Goal: Transaction & Acquisition: Purchase product/service

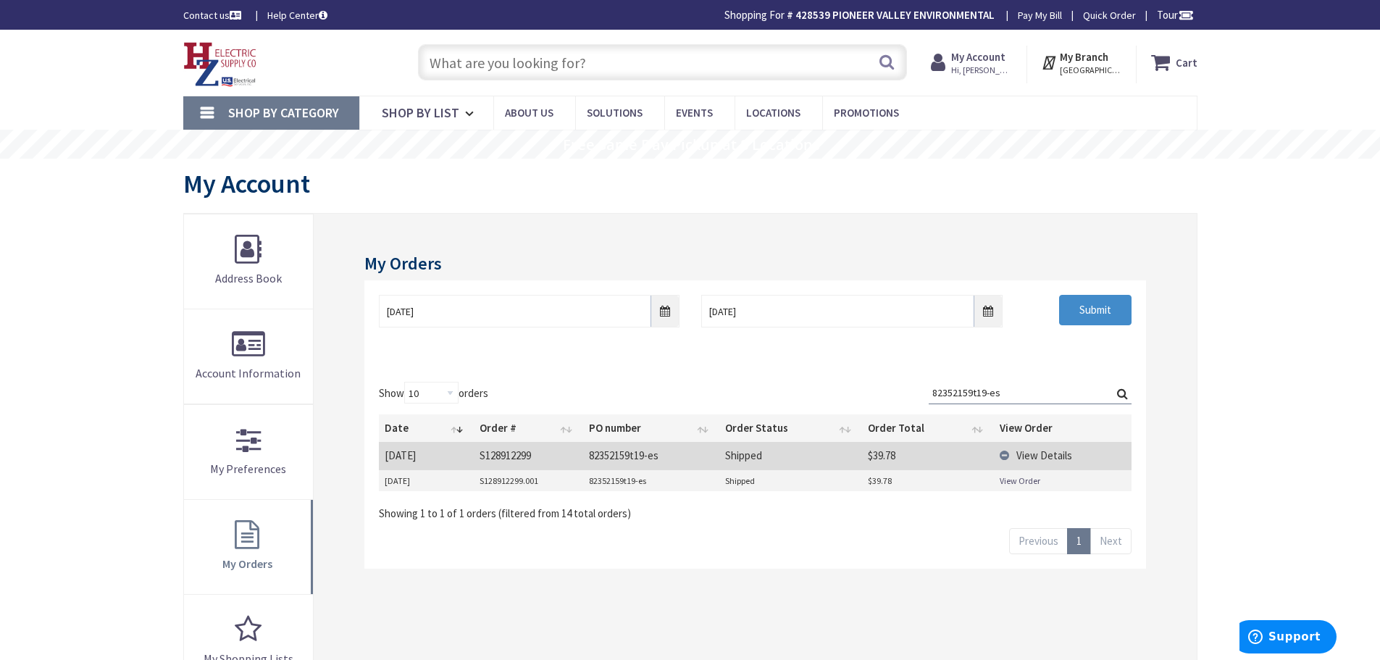
click at [567, 54] on input "text" at bounding box center [662, 62] width 489 height 36
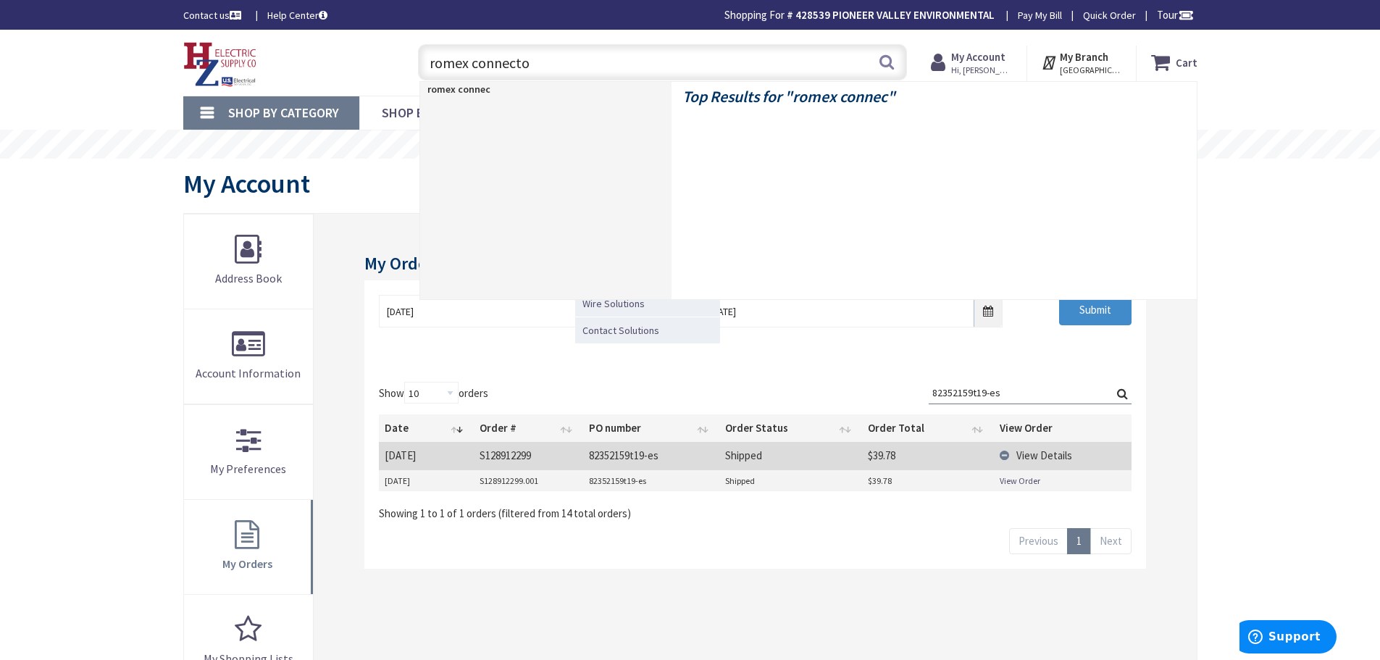
type input "romex connector"
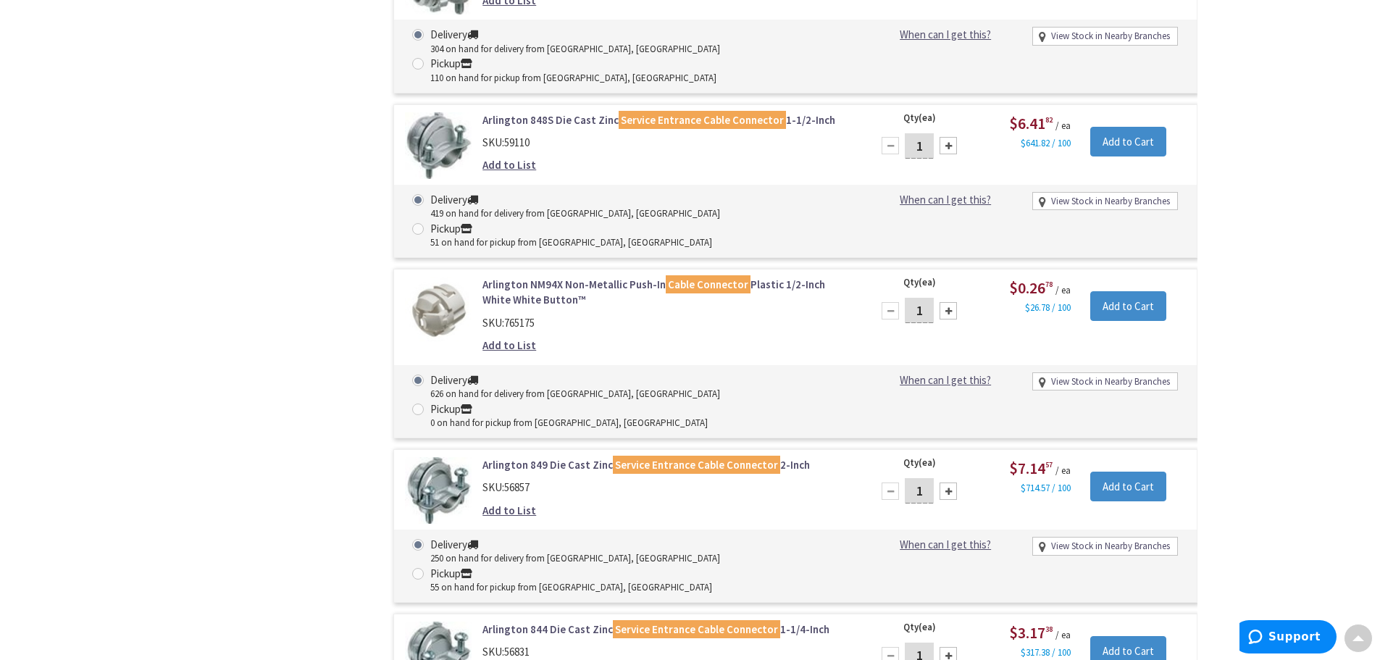
scroll to position [1739, 0]
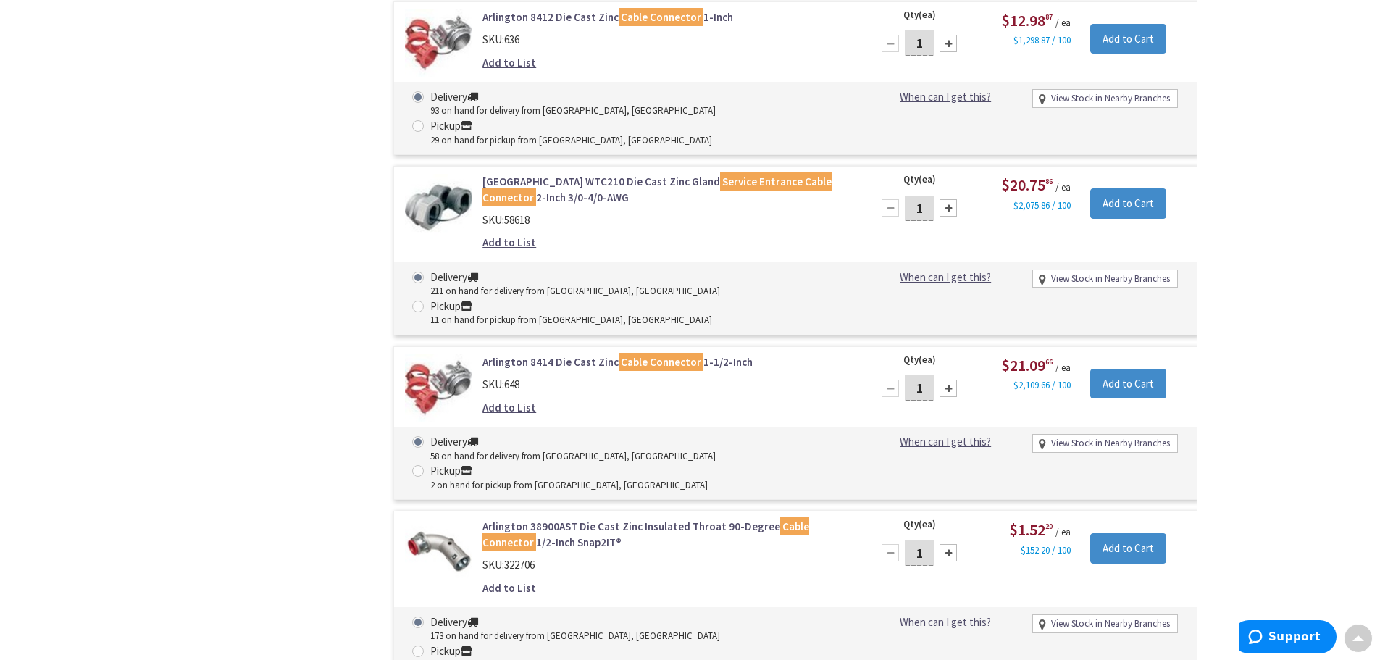
type input "E Washington St, North Attleborough, MA 02760, USA"
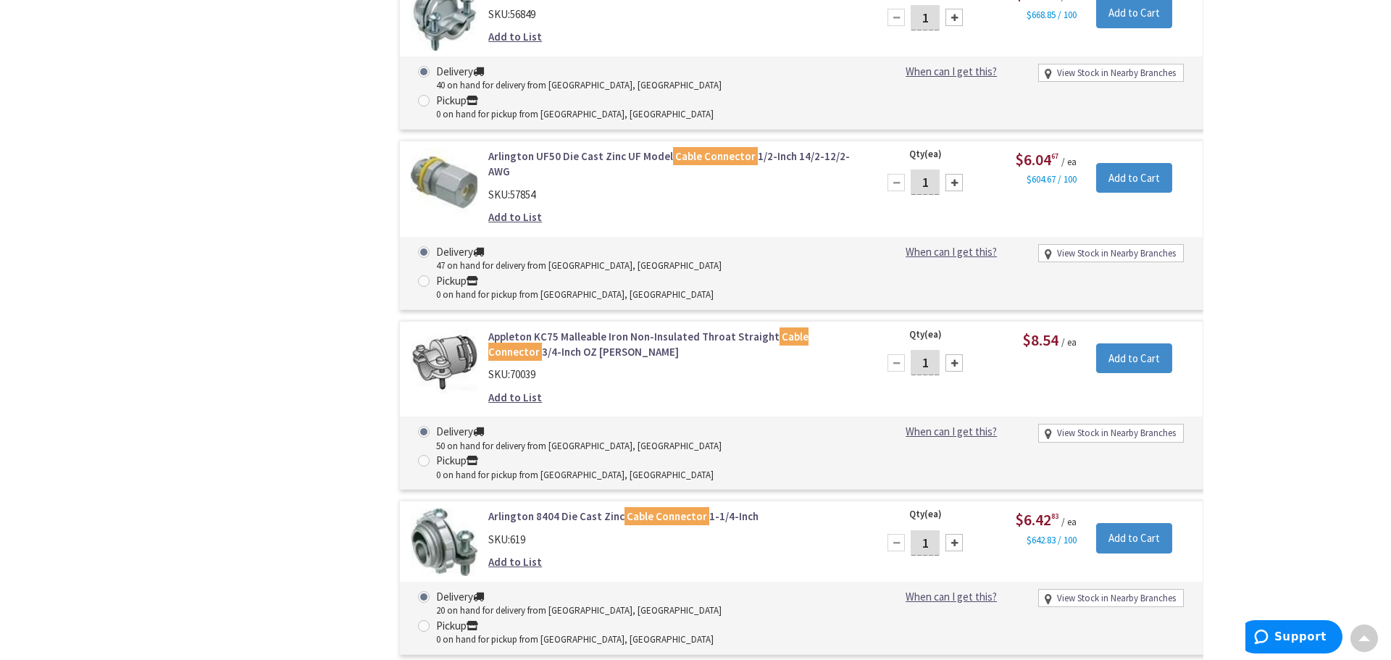
scroll to position [4781, 0]
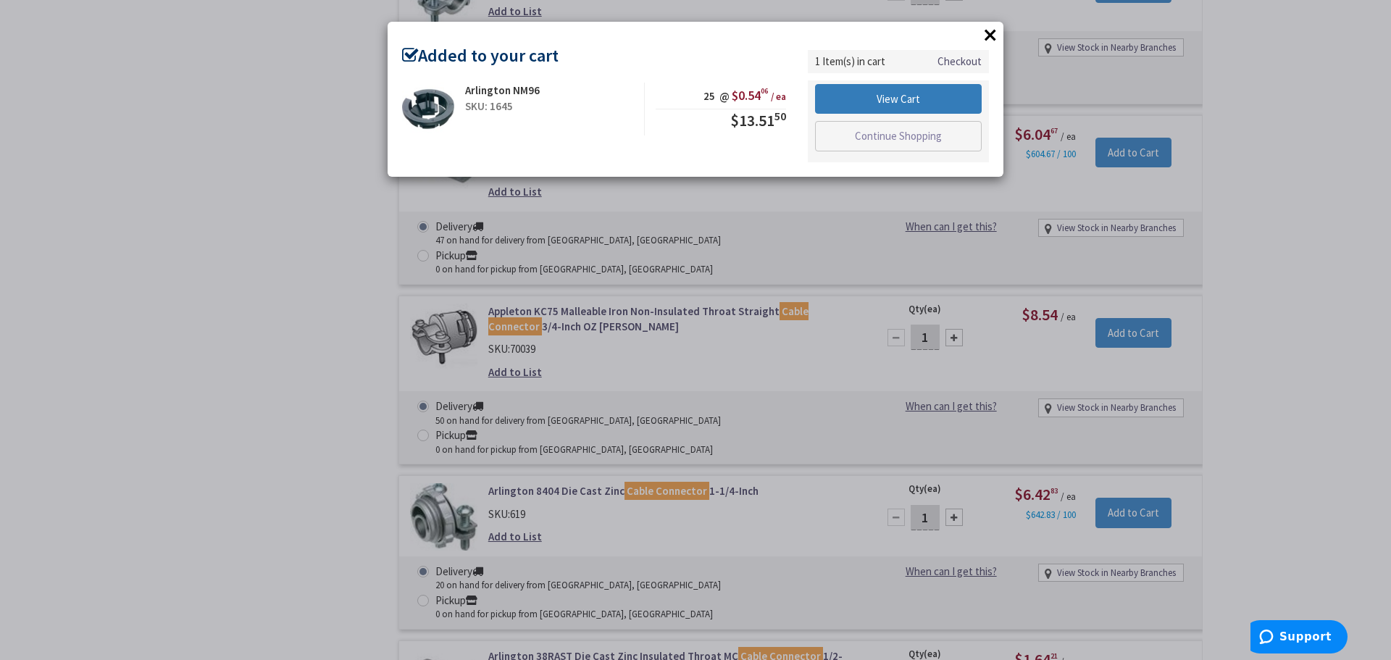
click at [879, 97] on link "View Cart" at bounding box center [898, 99] width 167 height 30
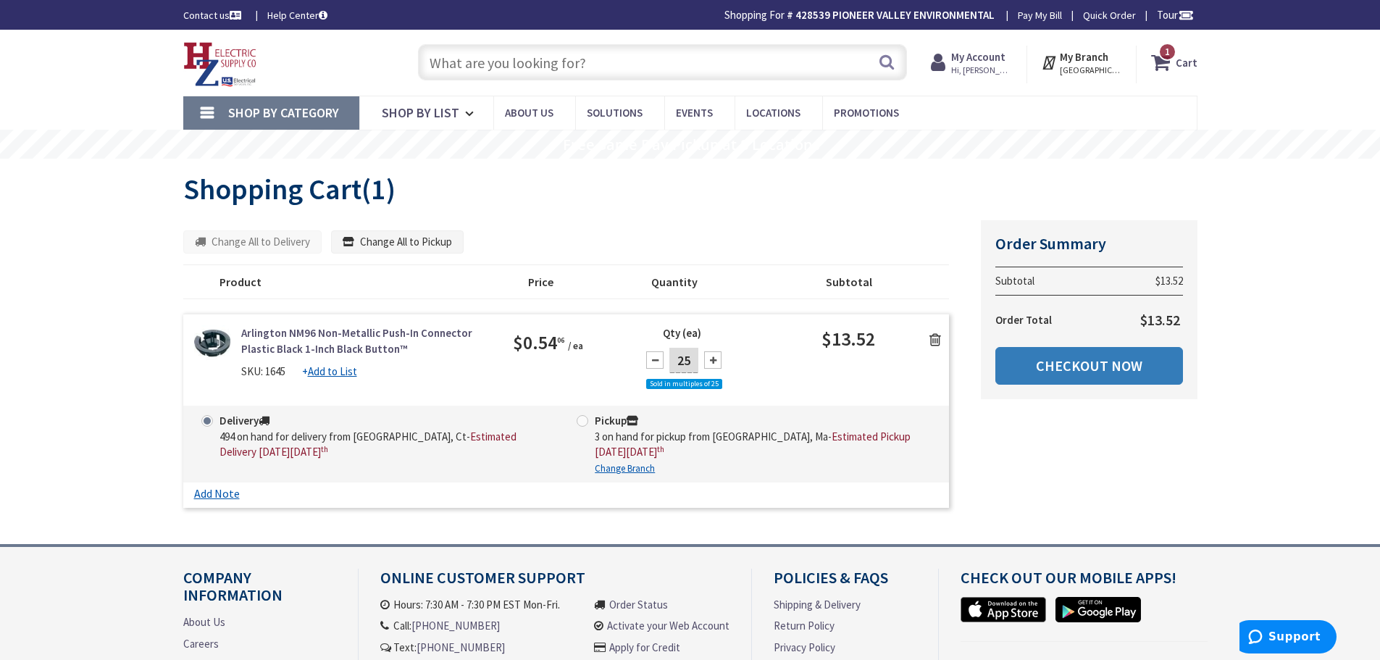
click at [1100, 374] on link "Checkout Now" at bounding box center [1089, 366] width 188 height 38
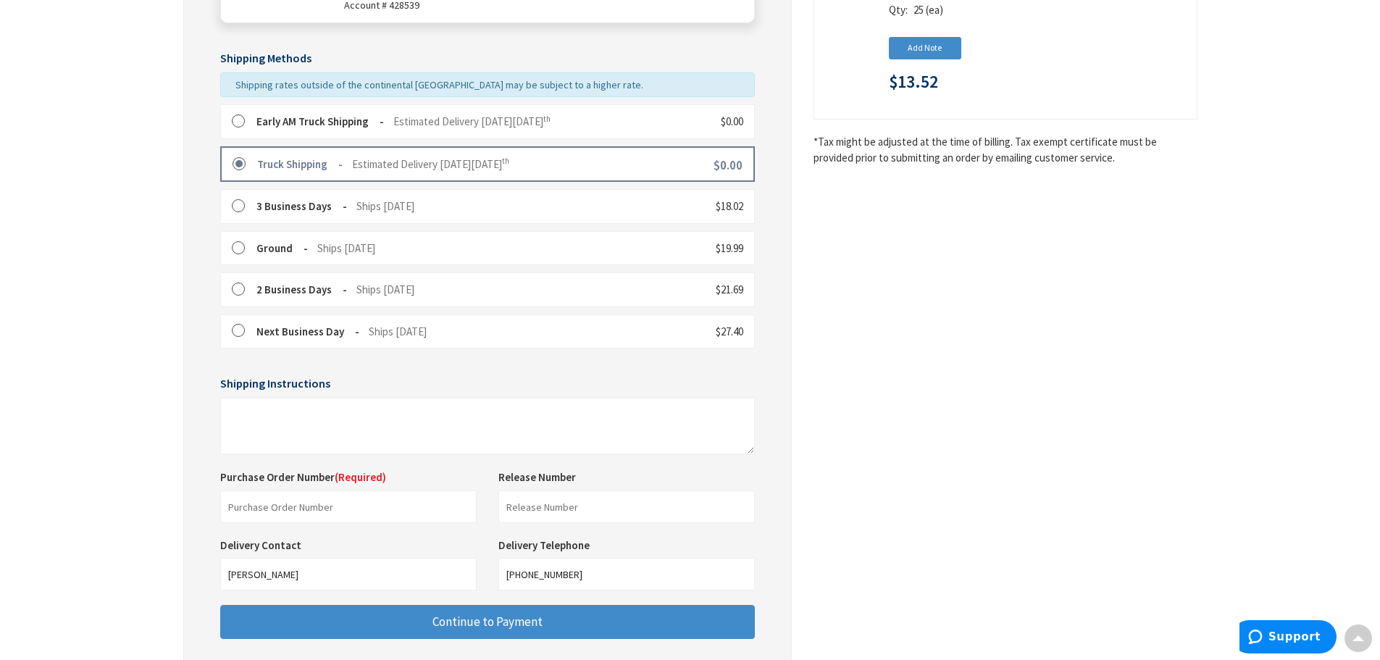
scroll to position [362, 0]
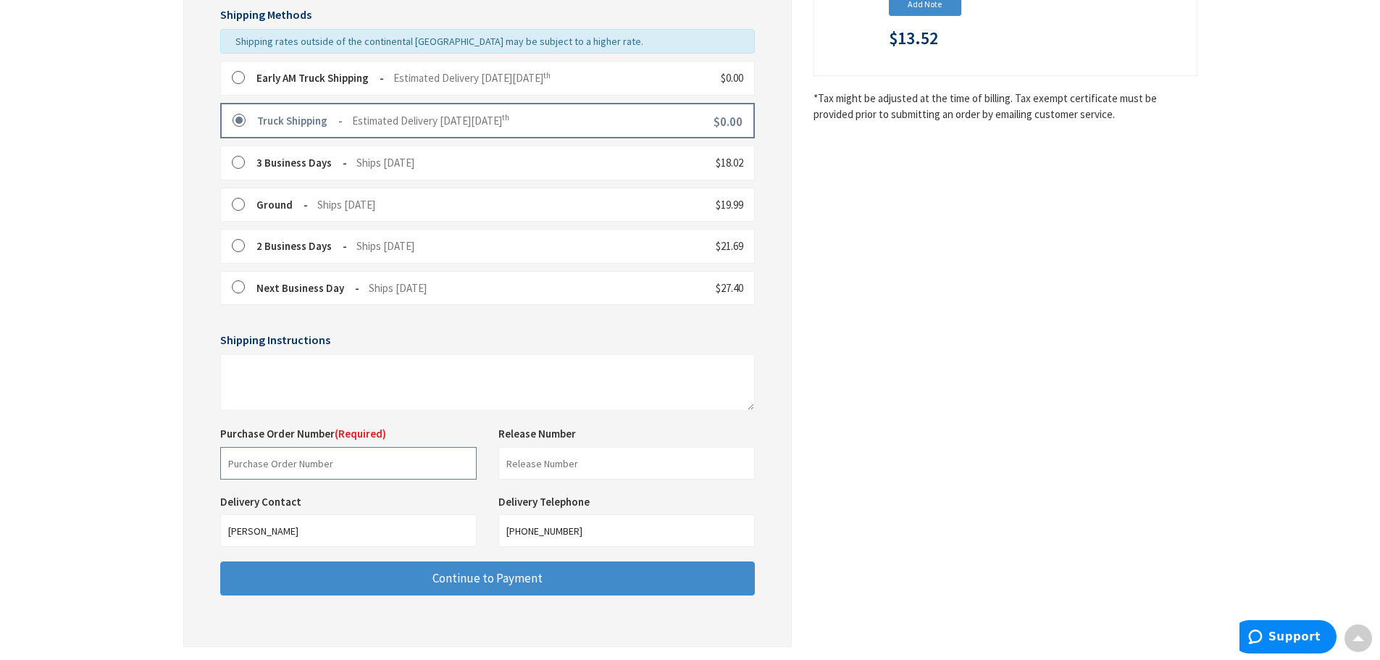
click at [334, 465] on input "text" at bounding box center [348, 463] width 256 height 33
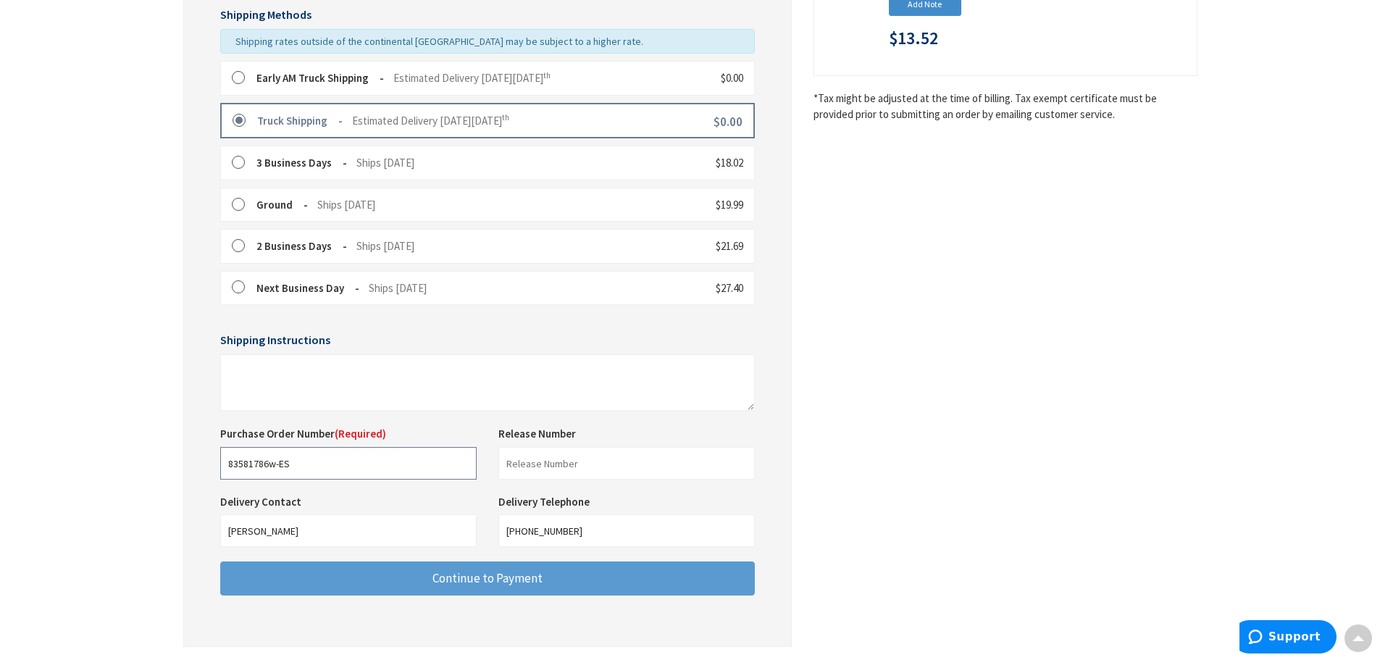
type input "83581786w-ES"
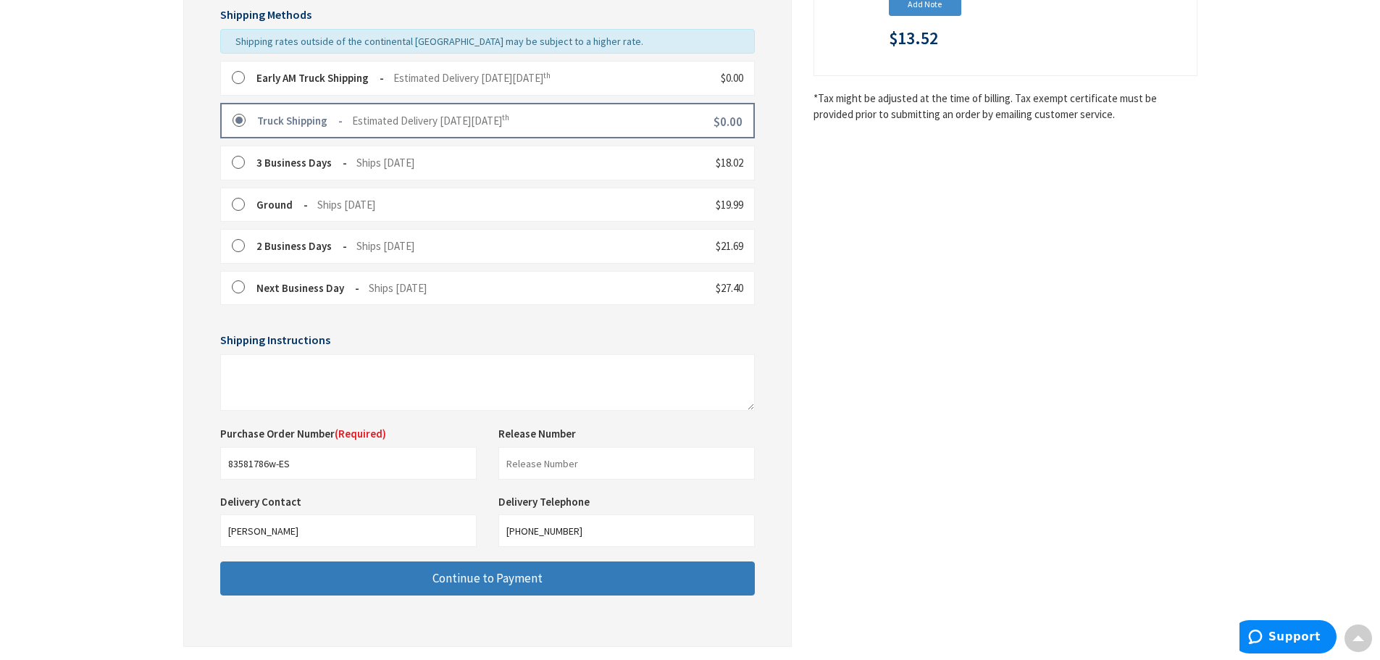
click at [598, 589] on button "Continue to Payment" at bounding box center [487, 578] width 535 height 34
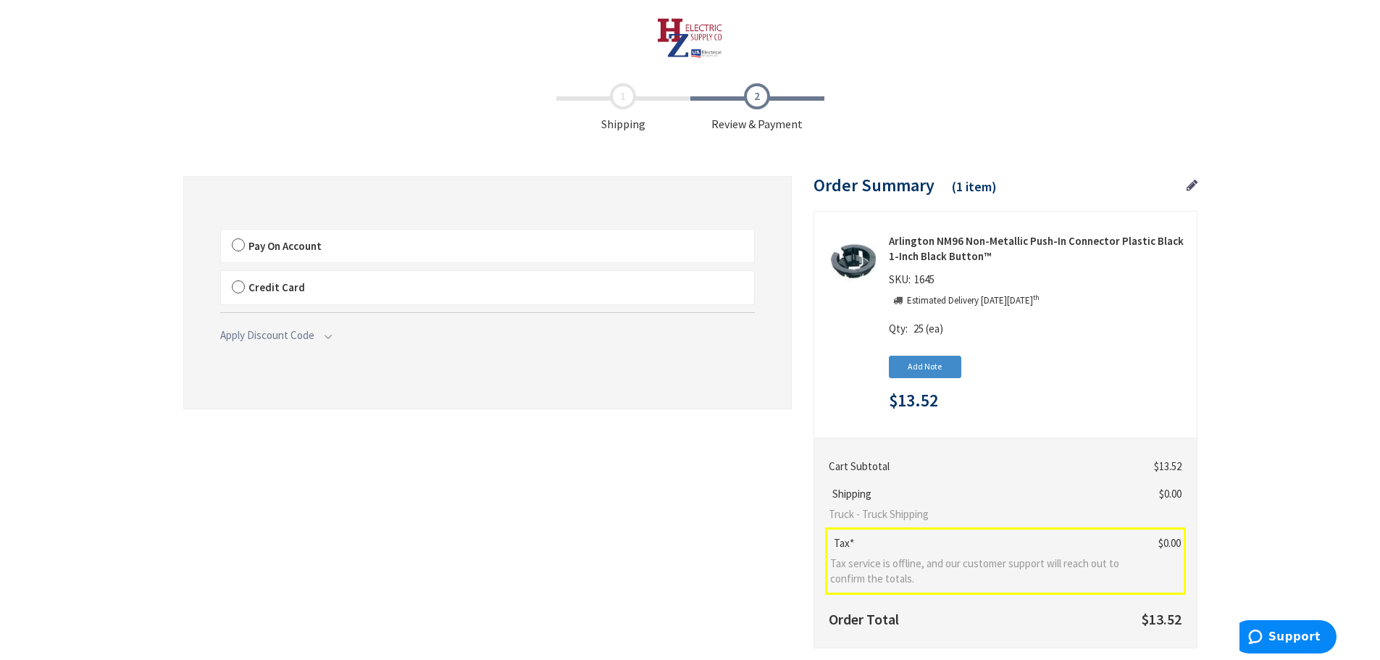
click at [241, 243] on label "Pay On Account" at bounding box center [487, 246] width 533 height 33
click at [221, 233] on input "Pay On Account" at bounding box center [221, 233] width 0 height 0
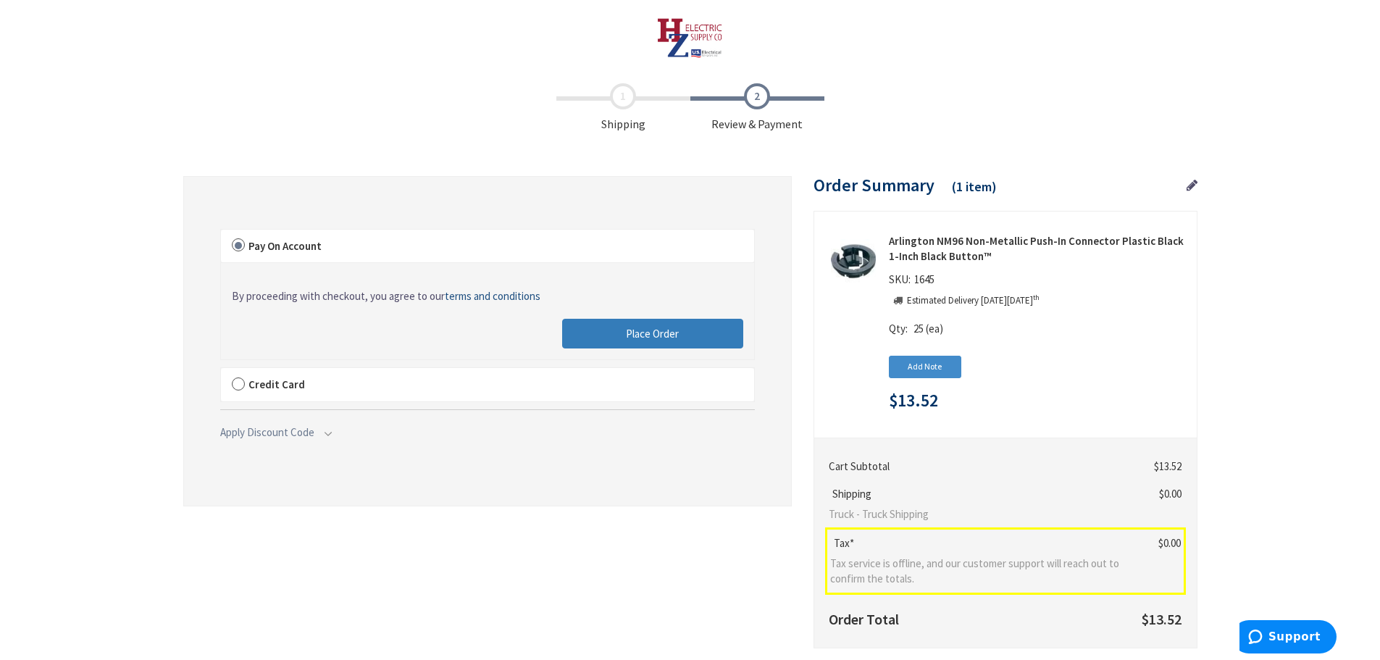
click at [615, 333] on button "Place Order" at bounding box center [652, 334] width 181 height 30
